Goal: Task Accomplishment & Management: Manage account settings

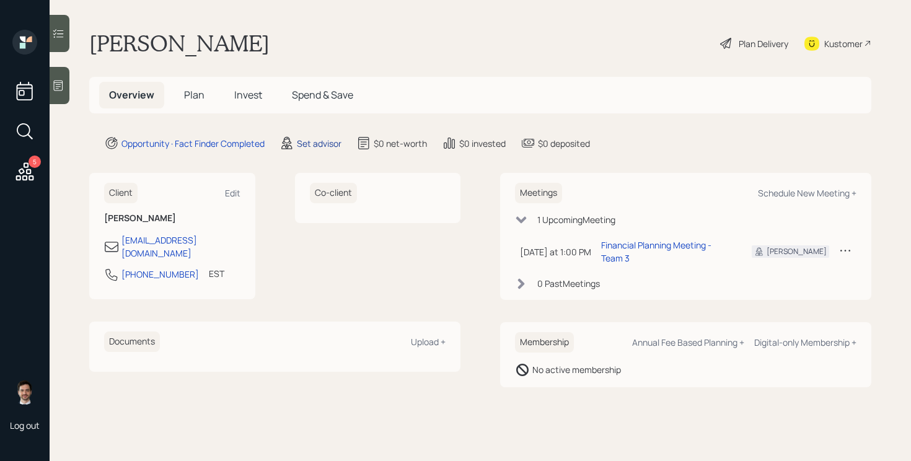
click at [331, 142] on div "Set advisor" at bounding box center [319, 143] width 45 height 13
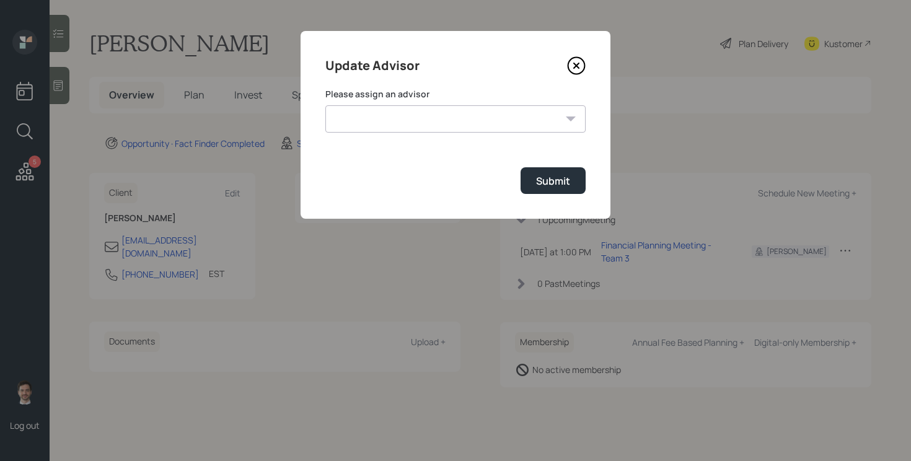
click at [455, 128] on select "[PERSON_NAME] [PERSON_NAME] End [PERSON_NAME] [PERSON_NAME] [PERSON_NAME] [PERS…" at bounding box center [455, 118] width 260 height 27
select select "ef6b64e1-8f62-4a74-b865-a7df4b35b836"
click at [325, 105] on select "[PERSON_NAME] [PERSON_NAME] End [PERSON_NAME] [PERSON_NAME] [PERSON_NAME] [PERS…" at bounding box center [455, 118] width 260 height 27
click at [549, 168] on button "Submit" at bounding box center [552, 180] width 65 height 27
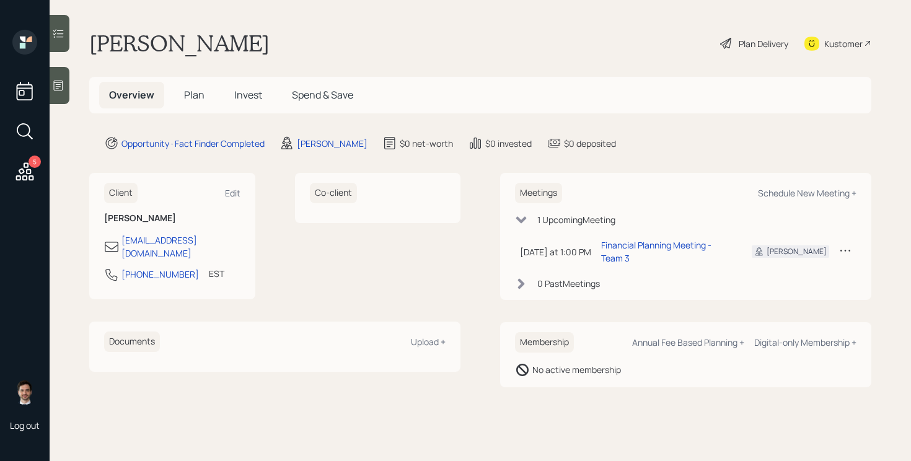
click at [191, 99] on span "Plan" at bounding box center [194, 95] width 20 height 14
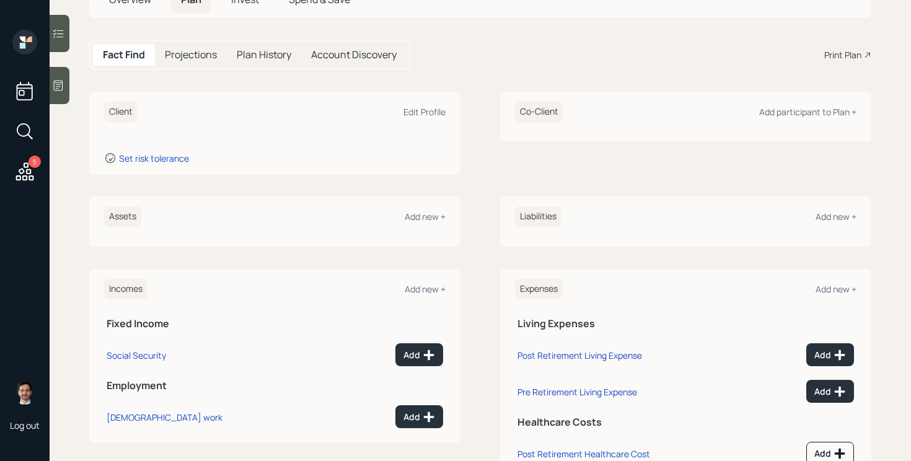
scroll to position [98, 0]
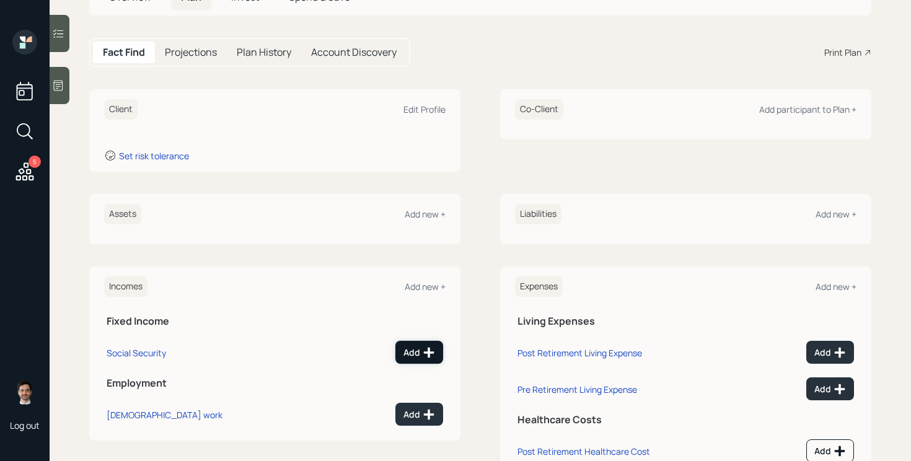
click at [427, 352] on icon at bounding box center [429, 352] width 11 height 11
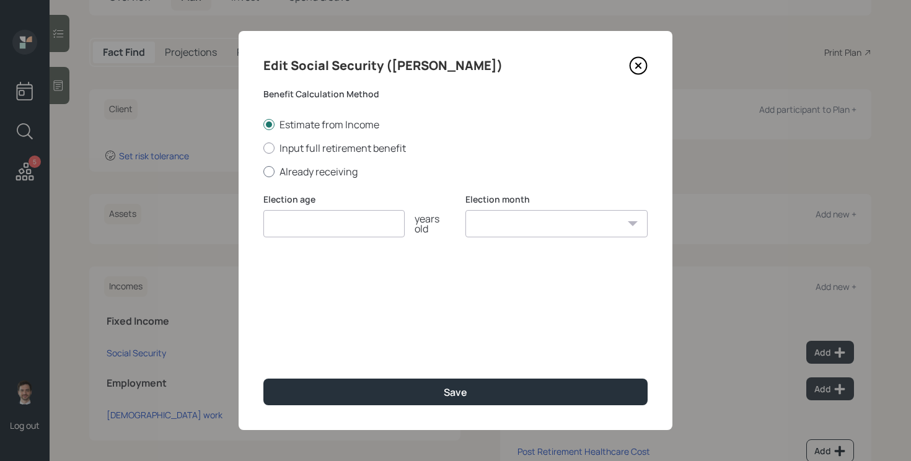
click at [328, 167] on label "Already receiving" at bounding box center [455, 172] width 384 height 14
click at [263, 171] on input "Already receiving" at bounding box center [263, 171] width 1 height 1
radio input "true"
click at [337, 220] on input "number" at bounding box center [333, 223] width 141 height 27
type input "67"
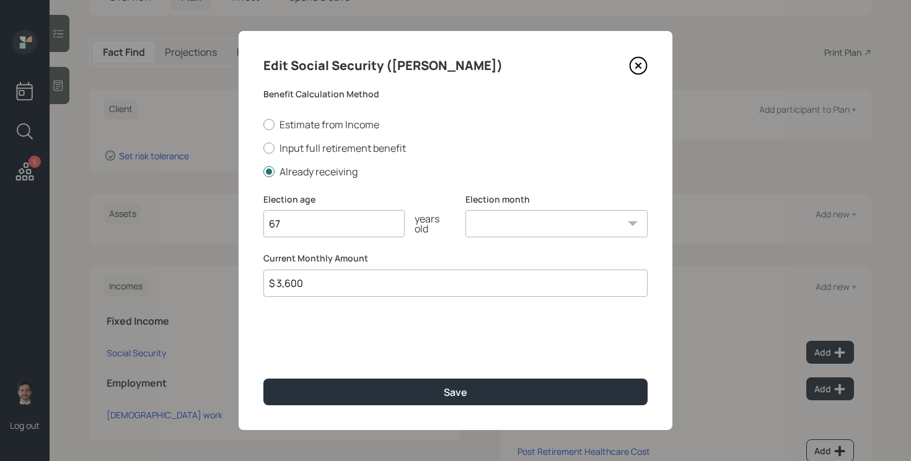
type input "$ 3,600"
click at [263, 378] on button "Save" at bounding box center [455, 391] width 384 height 27
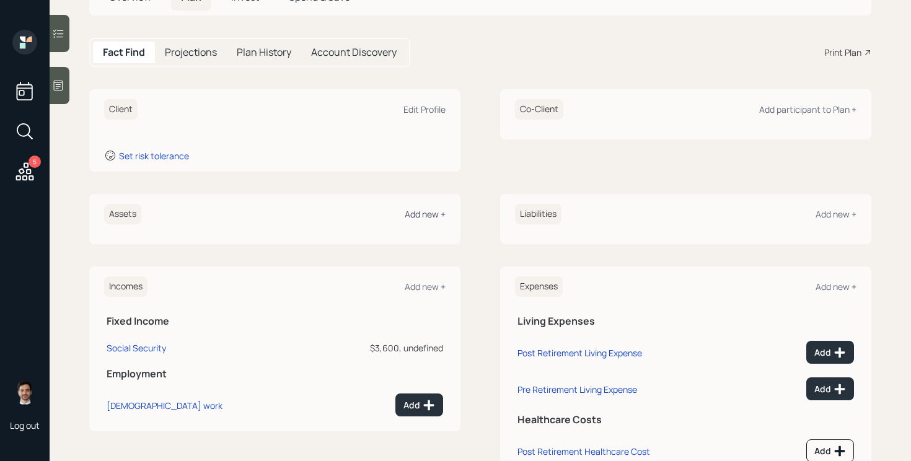
click at [424, 214] on div "Add new +" at bounding box center [424, 214] width 41 height 12
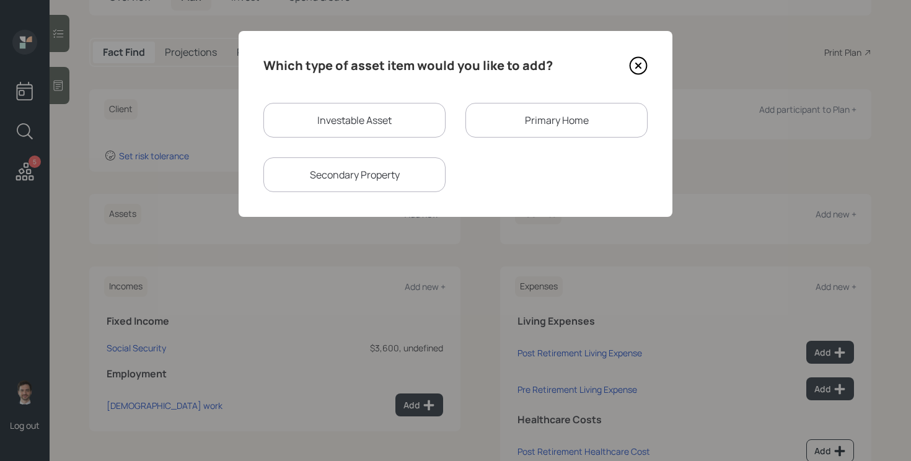
click at [365, 127] on div "Investable Asset" at bounding box center [354, 120] width 182 height 35
select select "taxable"
select select "balanced"
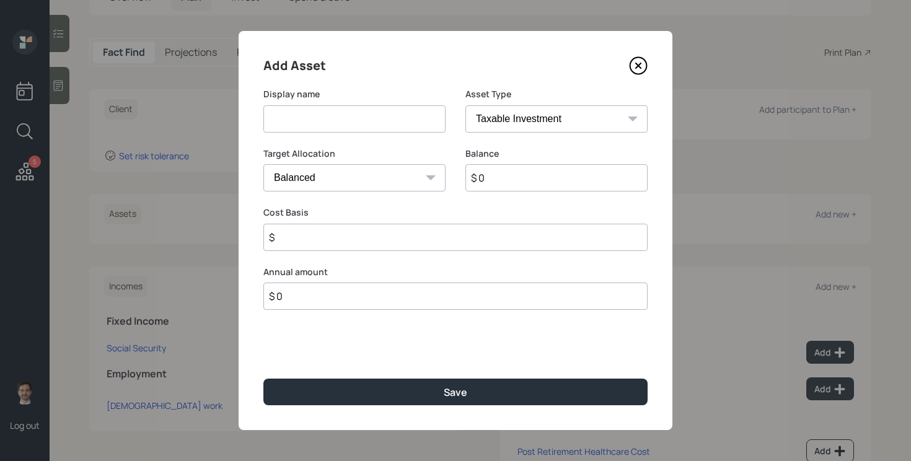
click at [364, 125] on input at bounding box center [354, 118] width 182 height 27
type input "CD"
type input "$ 15,000"
select select "uninvested"
type input "$ 15,000"
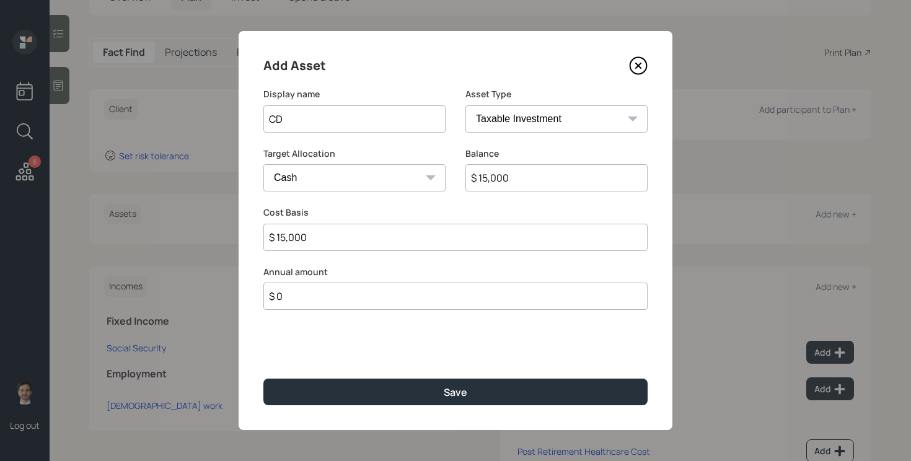
click at [263, 378] on button "Save" at bounding box center [455, 391] width 384 height 27
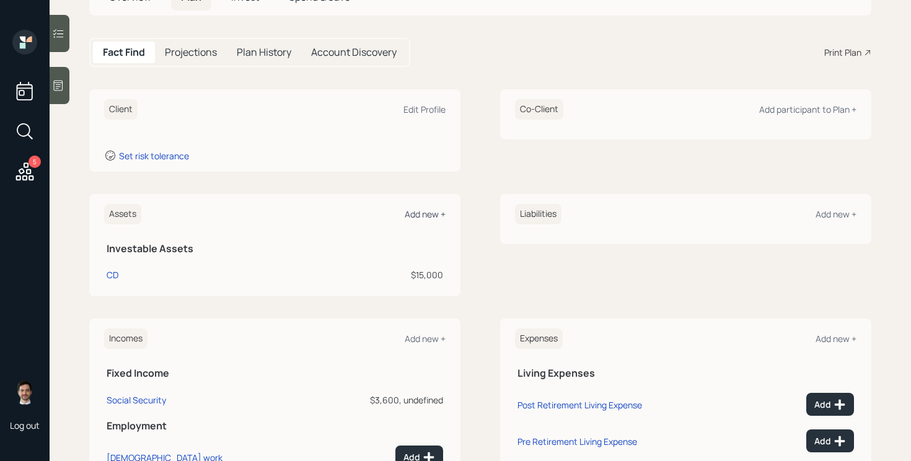
click at [434, 211] on div "Add new +" at bounding box center [424, 214] width 41 height 12
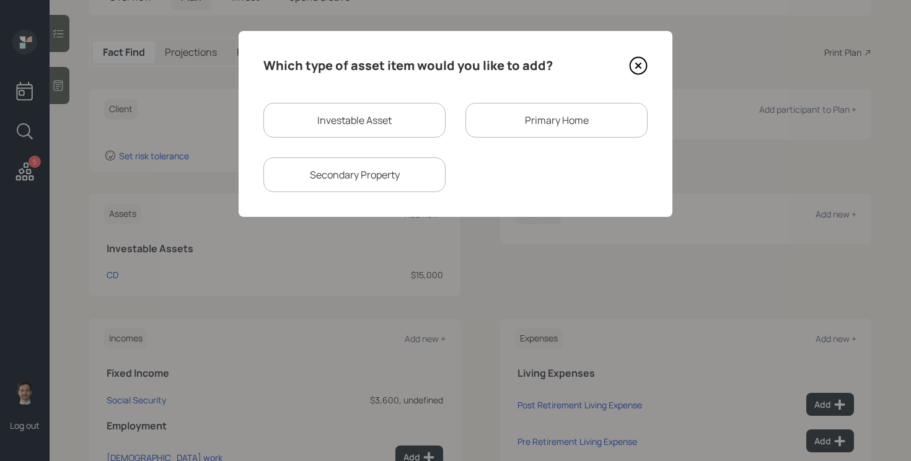
click at [374, 118] on div "Investable Asset" at bounding box center [354, 120] width 182 height 35
select select "taxable"
select select "balanced"
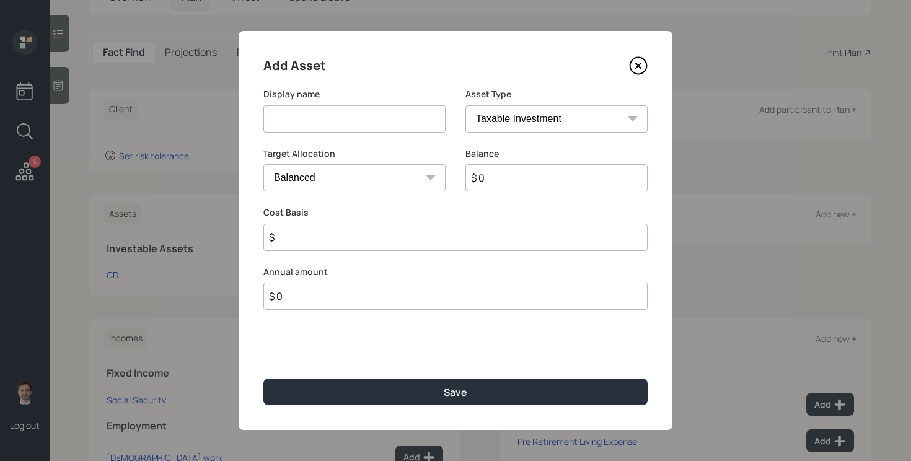
click at [374, 118] on input at bounding box center [354, 118] width 182 height 27
type input "Proceeds after Sell of FL property"
select select "uninvested"
type input "$ 9"
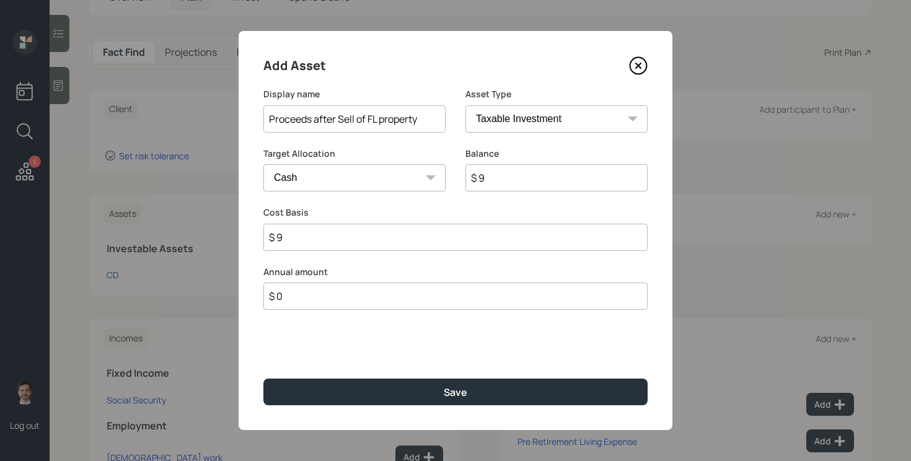
type input "$ 90"
type input "$ 900"
type input "$ 9,000"
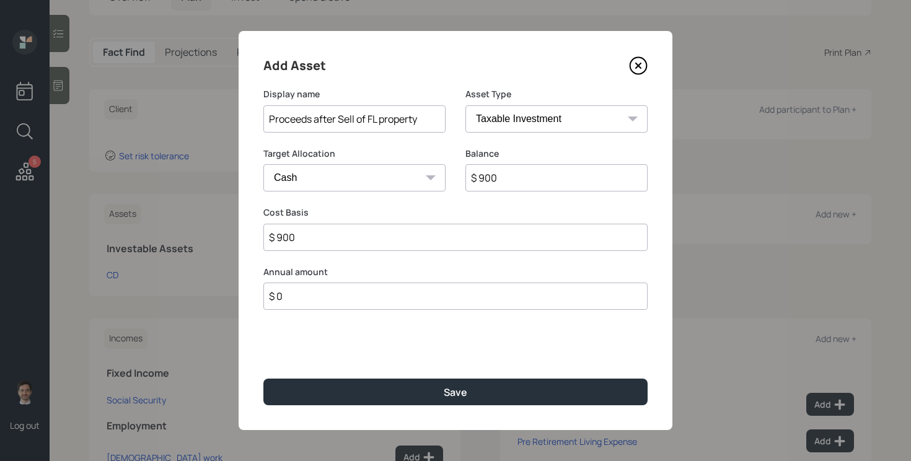
type input "$ 9,000"
type input "$ 90,000"
click at [263, 378] on button "Save" at bounding box center [455, 391] width 384 height 27
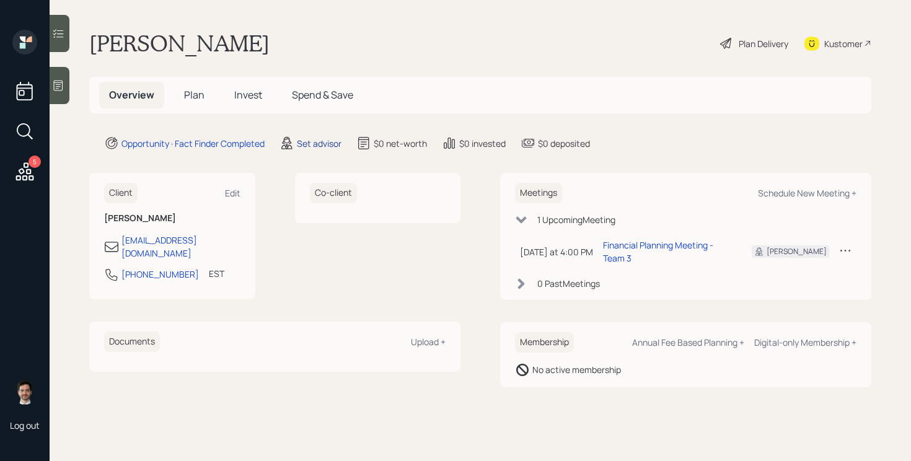
click at [313, 141] on div "Set advisor" at bounding box center [319, 143] width 45 height 13
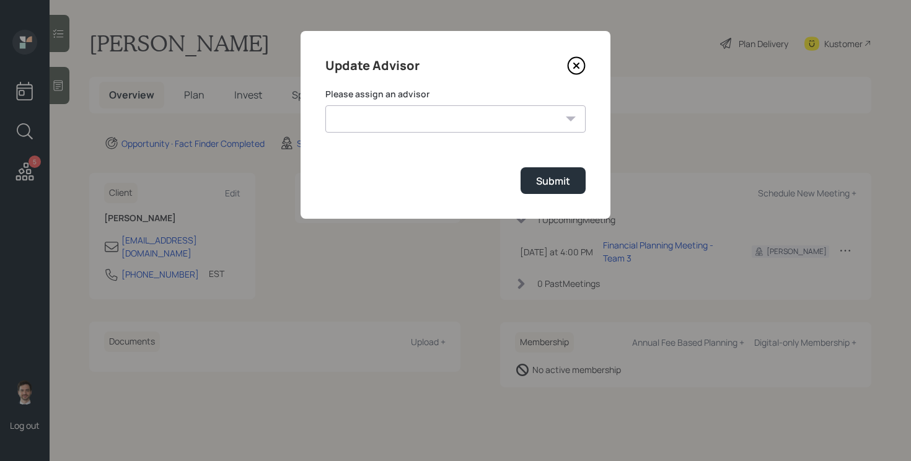
click at [443, 103] on div "Please assign an advisor [PERSON_NAME] [PERSON_NAME] End [PERSON_NAME] [PERSON_…" at bounding box center [455, 110] width 260 height 45
click at [432, 128] on select "[PERSON_NAME] [PERSON_NAME] End [PERSON_NAME] [PERSON_NAME] [PERSON_NAME] [PERS…" at bounding box center [455, 118] width 260 height 27
